Goal: Find contact information: Find contact information

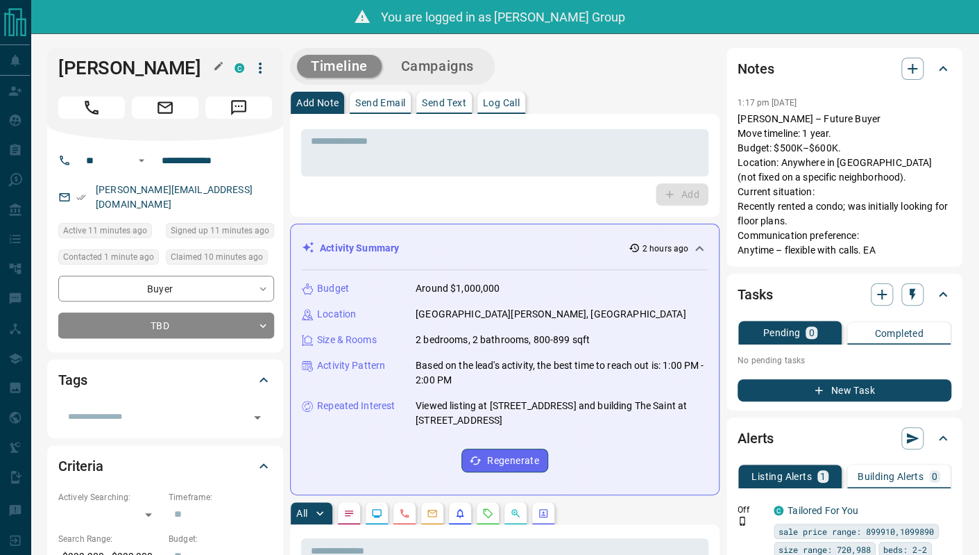
click at [153, 65] on h1 "Juan Jaramillo" at bounding box center [135, 68] width 155 height 22
copy div "Juan Jaramillo C"
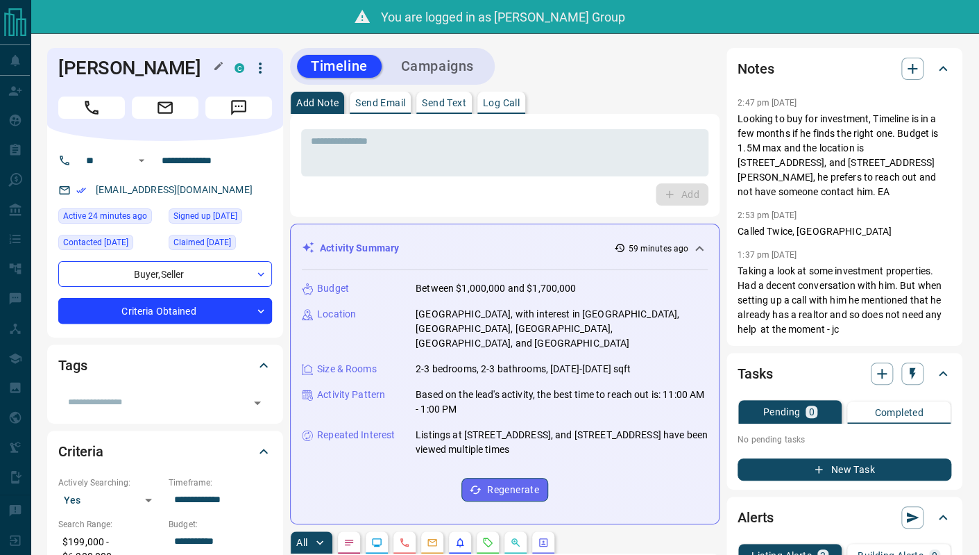
click at [132, 69] on h1 "Geoff Greenfield" at bounding box center [135, 68] width 155 height 22
copy div "Geoff Greenfield C"
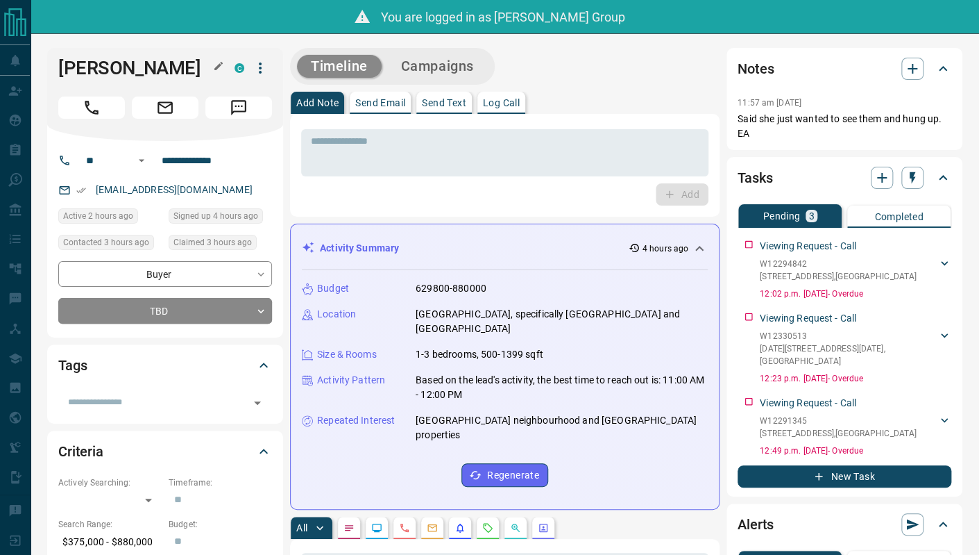
click at [130, 79] on h1 "Cassandra Cronenberg" at bounding box center [135, 68] width 155 height 22
copy div "Cassandra Cronenberg C"
